Goal: Information Seeking & Learning: Learn about a topic

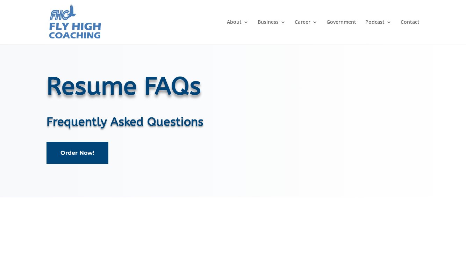
click at [94, 145] on link "Order Now!" at bounding box center [77, 153] width 62 height 22
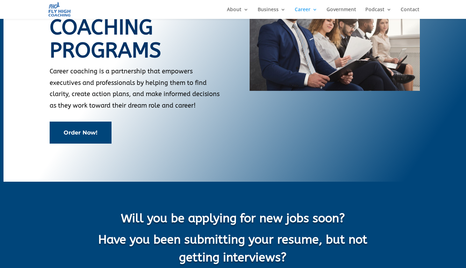
scroll to position [60, 0]
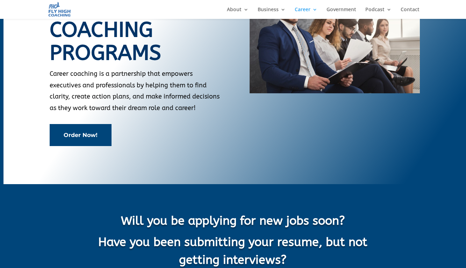
click at [92, 135] on link "Order Now!" at bounding box center [81, 135] width 62 height 22
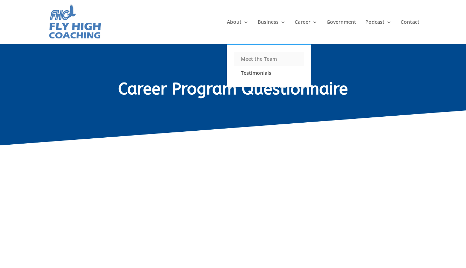
click at [249, 62] on link "Meet the Team" at bounding box center [269, 59] width 70 height 14
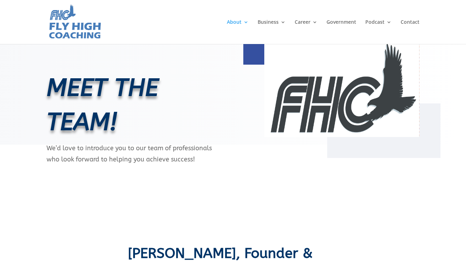
click at [74, 15] on img at bounding box center [74, 21] width 53 height 37
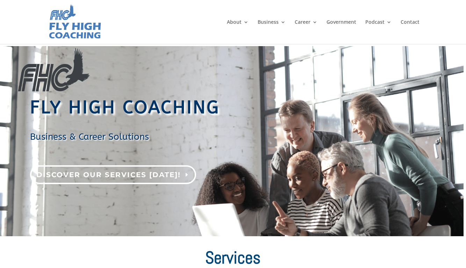
click at [152, 177] on link "Discover our services [DATE]!" at bounding box center [113, 174] width 166 height 19
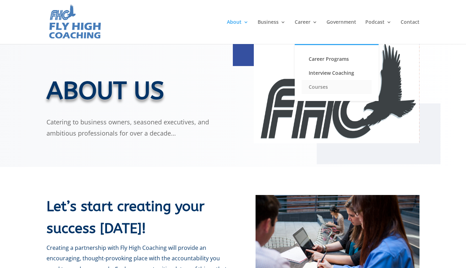
click at [319, 88] on link "Courses" at bounding box center [337, 87] width 70 height 14
